Goal: Task Accomplishment & Management: Use online tool/utility

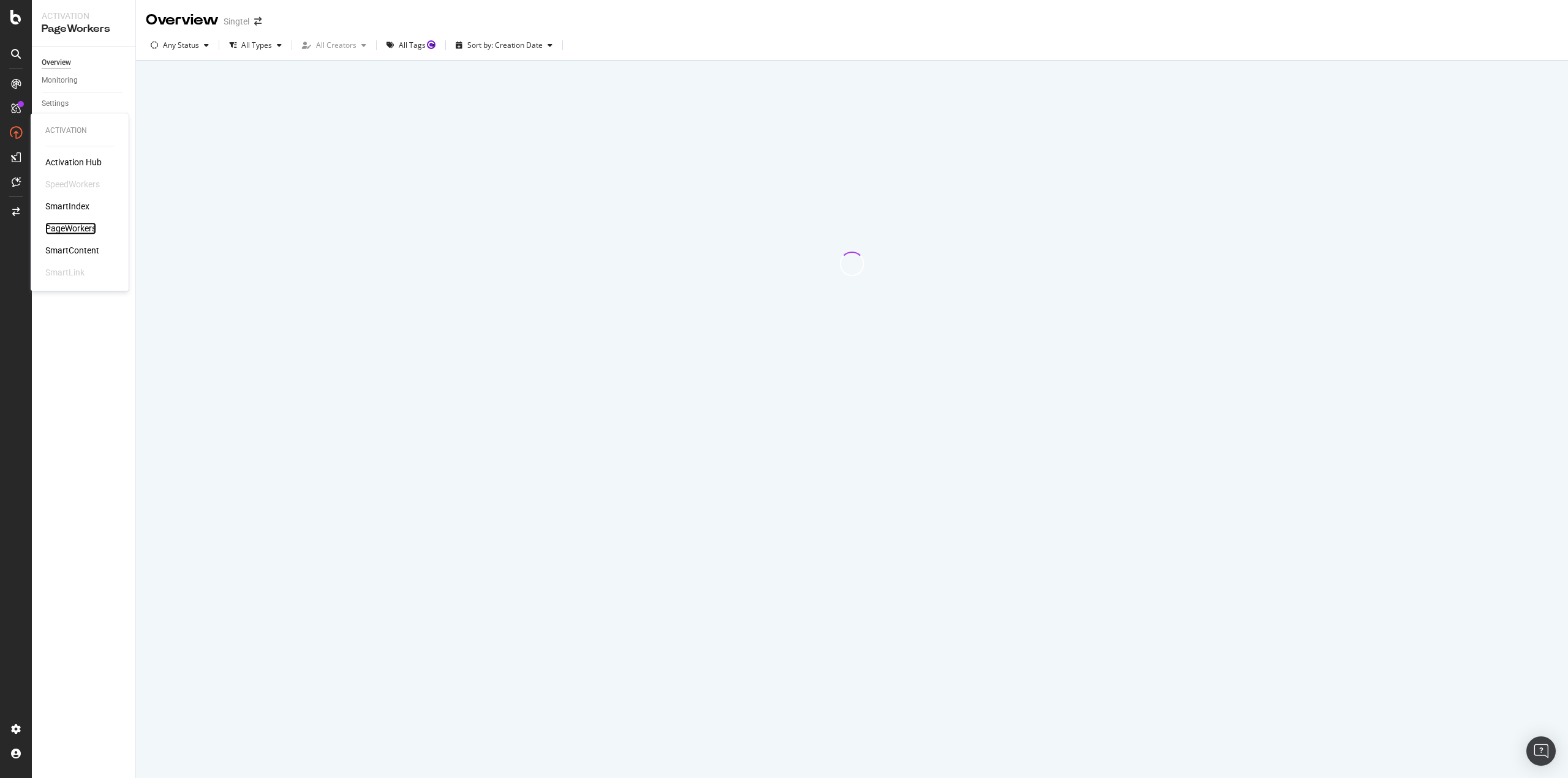
click at [76, 224] on div "PageWorkers" at bounding box center [70, 228] width 51 height 12
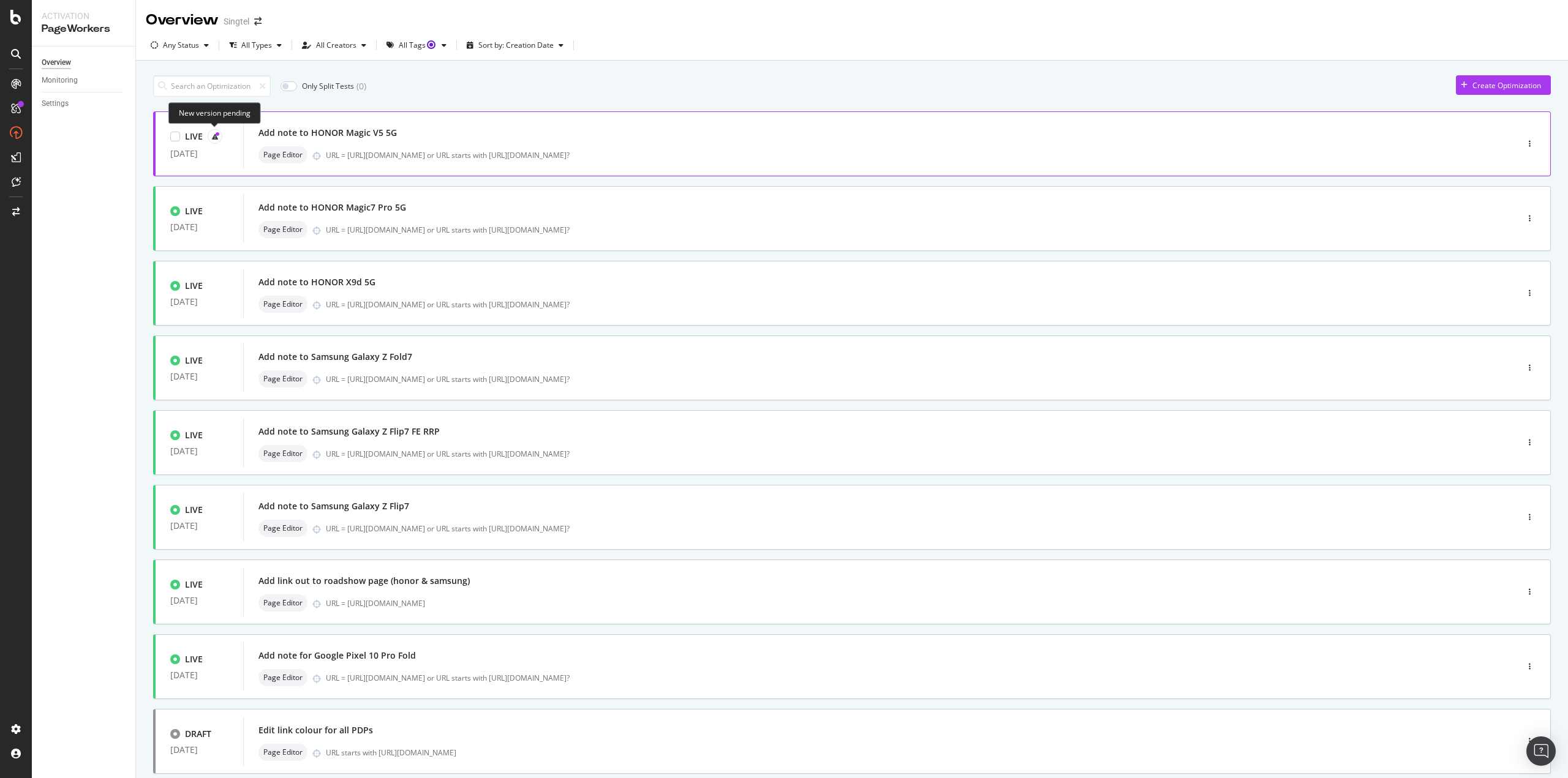
click at [214, 137] on icon at bounding box center [214, 136] width 6 height 6
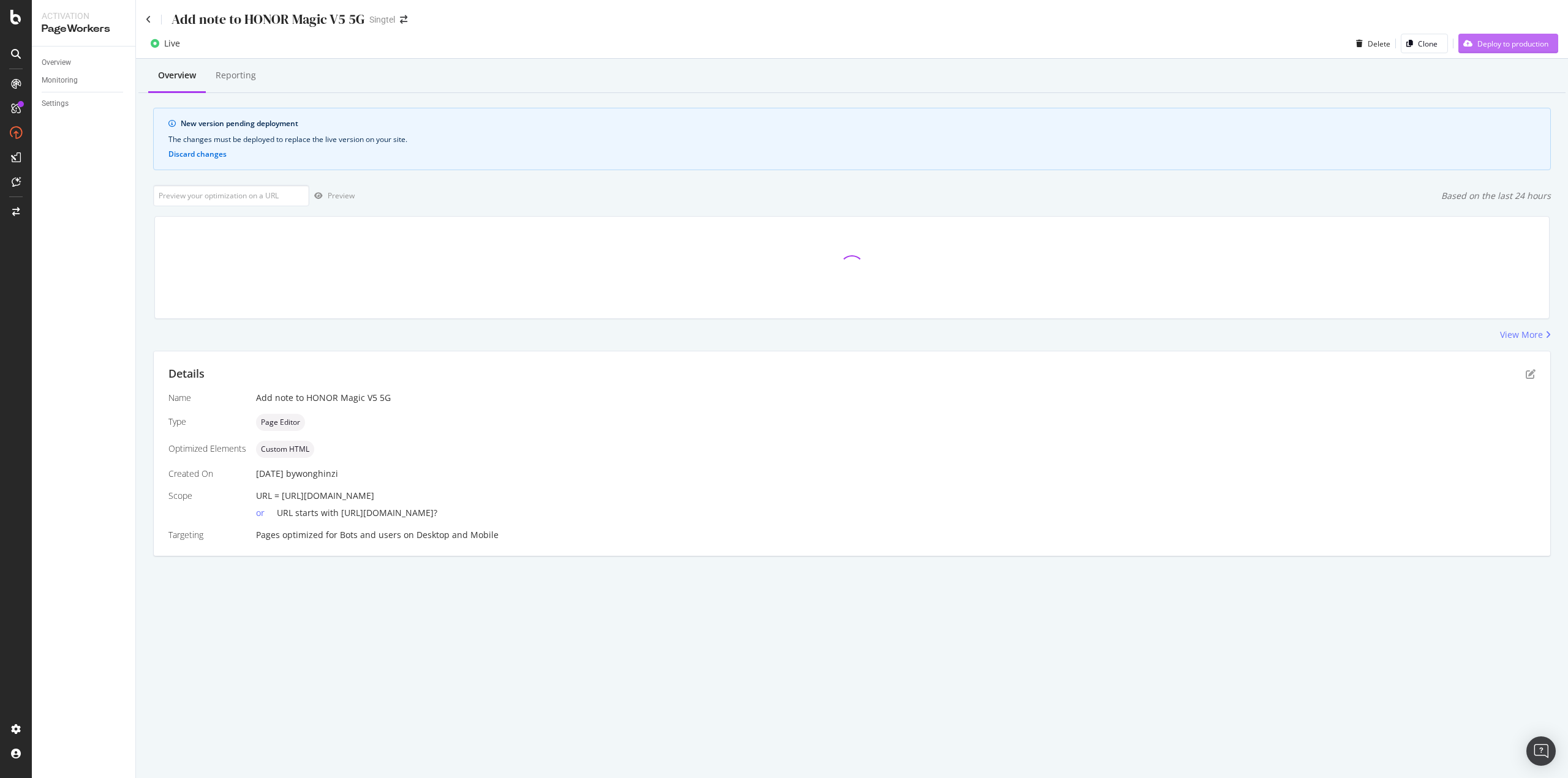
click at [1501, 39] on div "Deploy to production" at bounding box center [1513, 44] width 71 height 10
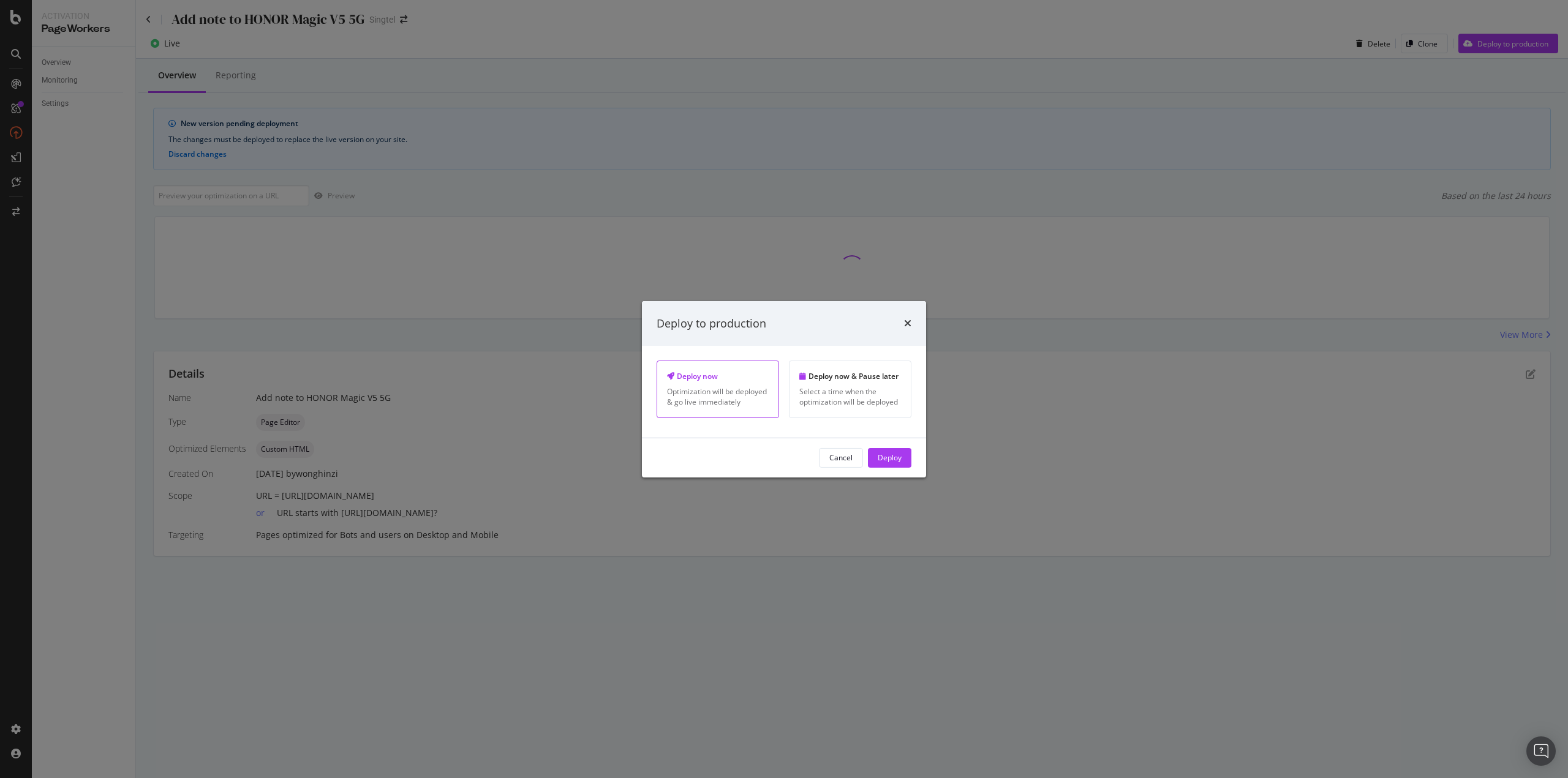
click at [899, 456] on button "Deploy" at bounding box center [889, 457] width 43 height 19
